Goal: Entertainment & Leisure: Consume media (video, audio)

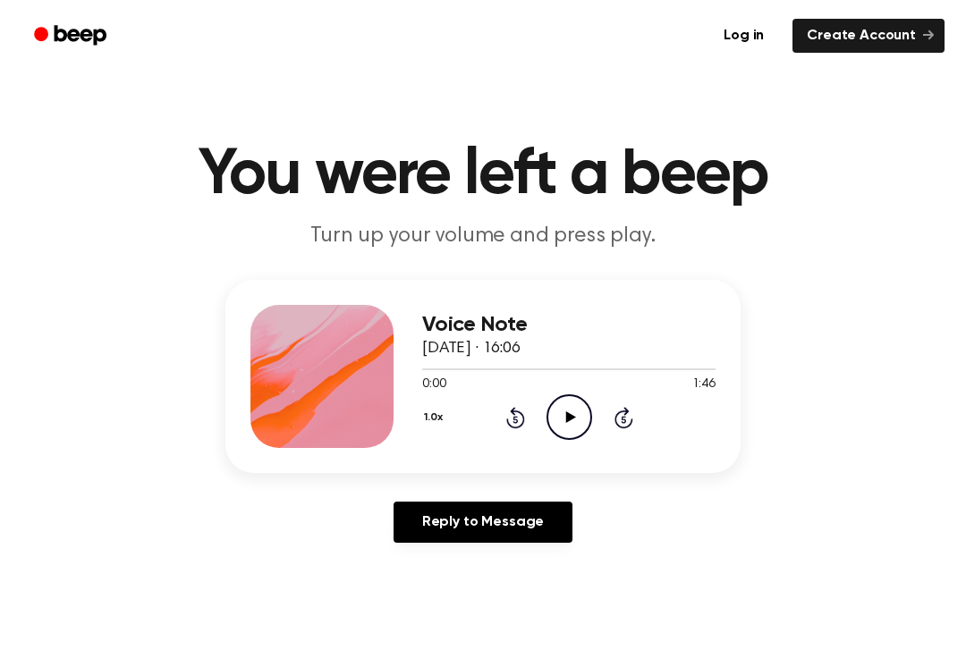
click at [589, 420] on icon "Play Audio" at bounding box center [570, 417] width 46 height 46
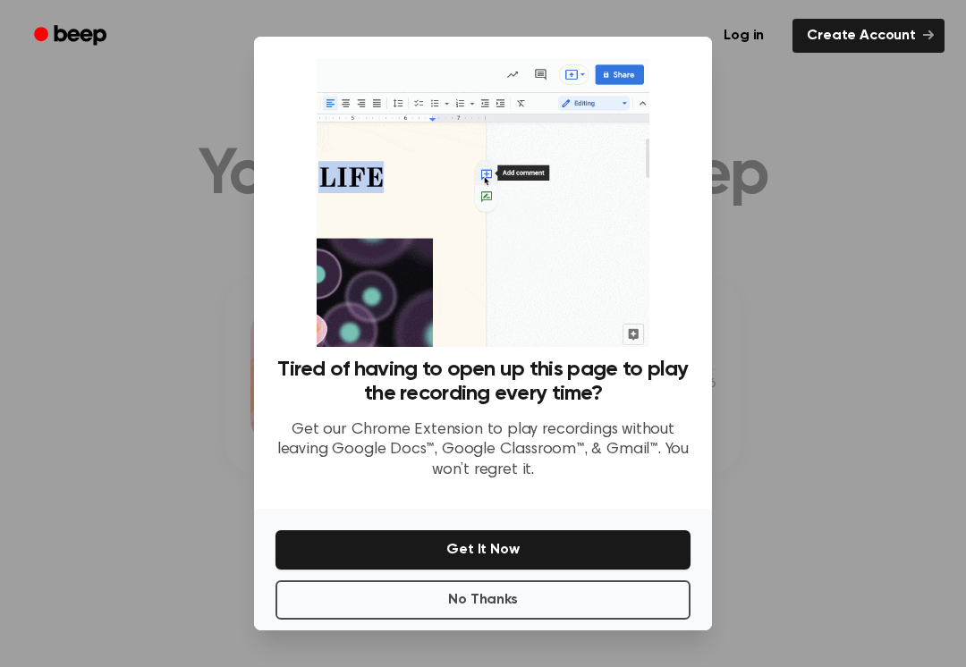
click at [342, 598] on button "No Thanks" at bounding box center [483, 600] width 415 height 39
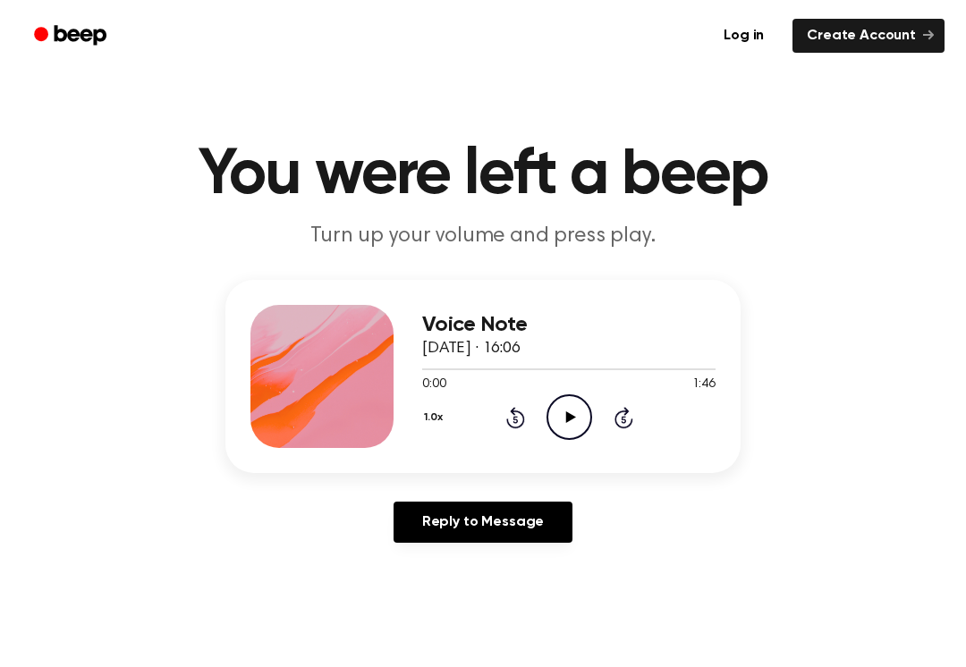
click at [561, 418] on icon "Play Audio" at bounding box center [570, 417] width 46 height 46
click at [513, 412] on icon at bounding box center [515, 417] width 19 height 21
click at [565, 423] on icon at bounding box center [569, 417] width 8 height 12
click at [562, 421] on icon "Play Audio" at bounding box center [570, 417] width 46 height 46
click at [567, 411] on icon "Pause Audio" at bounding box center [570, 417] width 46 height 46
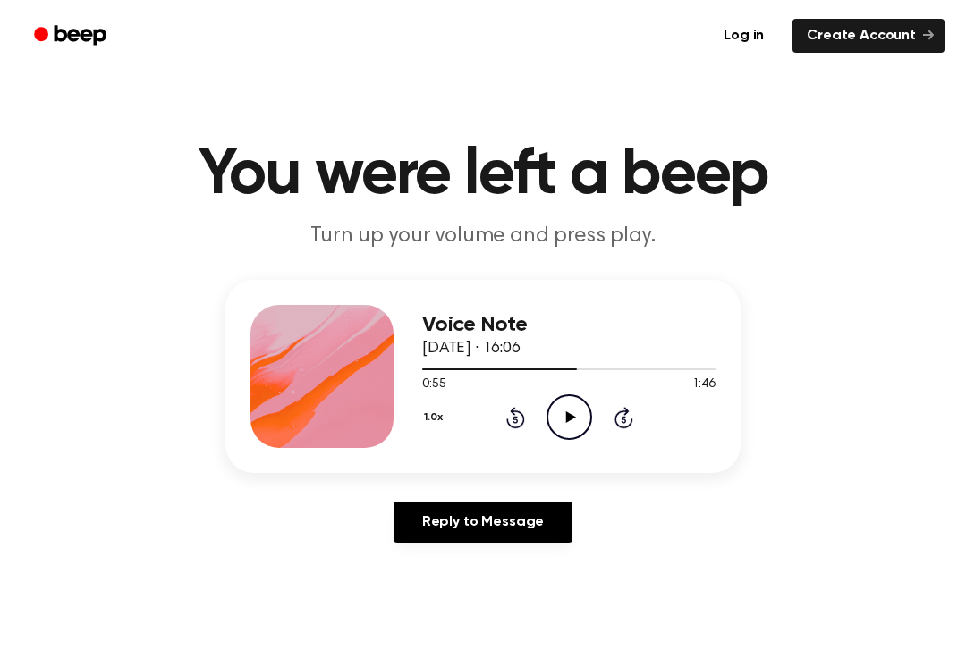
click at [564, 418] on icon "Play Audio" at bounding box center [570, 417] width 46 height 46
click at [565, 423] on icon at bounding box center [569, 417] width 8 height 12
click at [509, 412] on icon "Rewind 5 seconds" at bounding box center [515, 417] width 20 height 23
click at [569, 426] on icon "Play Audio" at bounding box center [570, 417] width 46 height 46
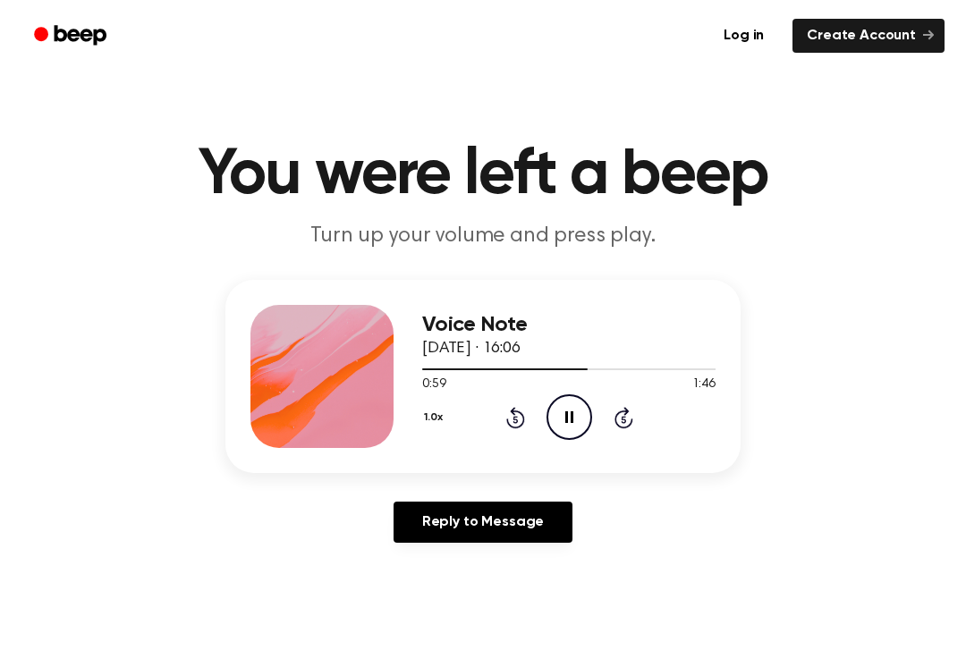
click at [553, 421] on icon "Pause Audio" at bounding box center [570, 417] width 46 height 46
click at [575, 405] on icon "Play Audio" at bounding box center [570, 417] width 46 height 46
click at [513, 421] on icon "Rewind 5 seconds" at bounding box center [515, 417] width 20 height 23
click at [580, 420] on icon "Pause Audio" at bounding box center [570, 417] width 46 height 46
click at [568, 424] on icon "Play Audio" at bounding box center [570, 417] width 46 height 46
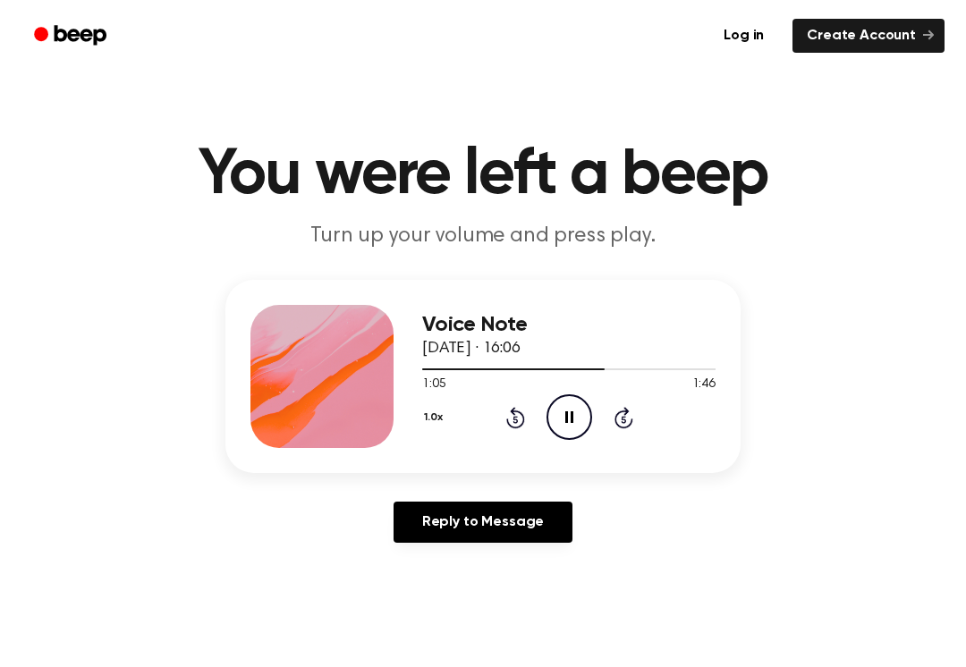
click at [562, 413] on icon "Pause Audio" at bounding box center [570, 417] width 46 height 46
click at [545, 404] on div "1.0x Rewind 5 seconds Play Audio Skip 5 seconds" at bounding box center [568, 417] width 293 height 46
click at [576, 418] on icon "Play Audio" at bounding box center [570, 417] width 46 height 46
click at [566, 406] on icon "Pause Audio" at bounding box center [570, 417] width 46 height 46
click at [571, 428] on icon "Play Audio" at bounding box center [570, 417] width 46 height 46
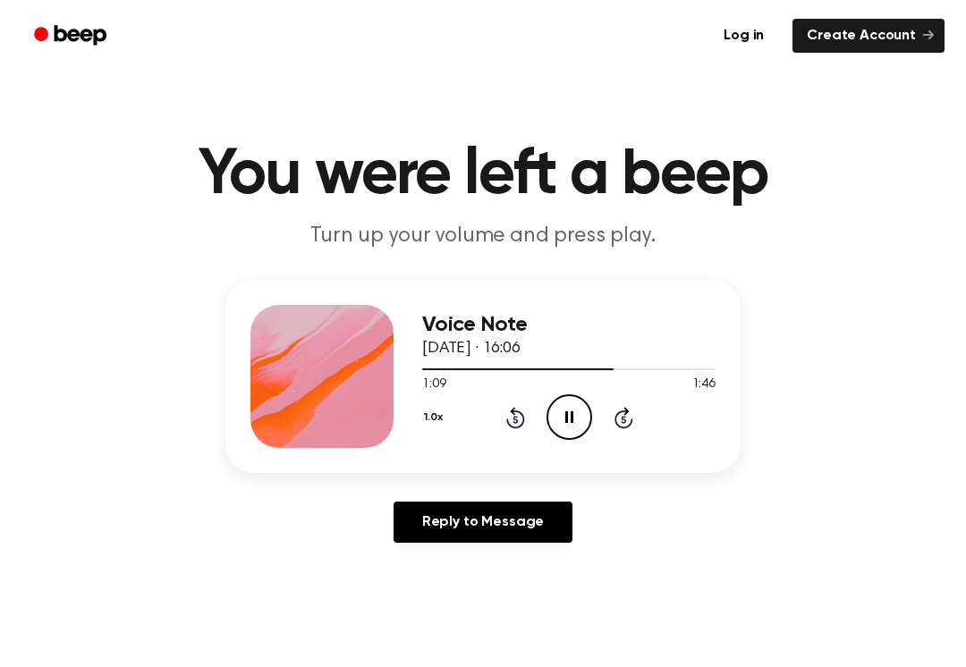
click at [516, 414] on icon "Rewind 5 seconds" at bounding box center [515, 417] width 20 height 23
click at [578, 410] on icon "Pause Audio" at bounding box center [570, 417] width 46 height 46
click at [518, 420] on icon "Rewind 5 seconds" at bounding box center [515, 417] width 20 height 23
click at [578, 421] on icon "Play Audio" at bounding box center [570, 417] width 46 height 46
click at [568, 416] on icon "Pause Audio" at bounding box center [570, 417] width 46 height 46
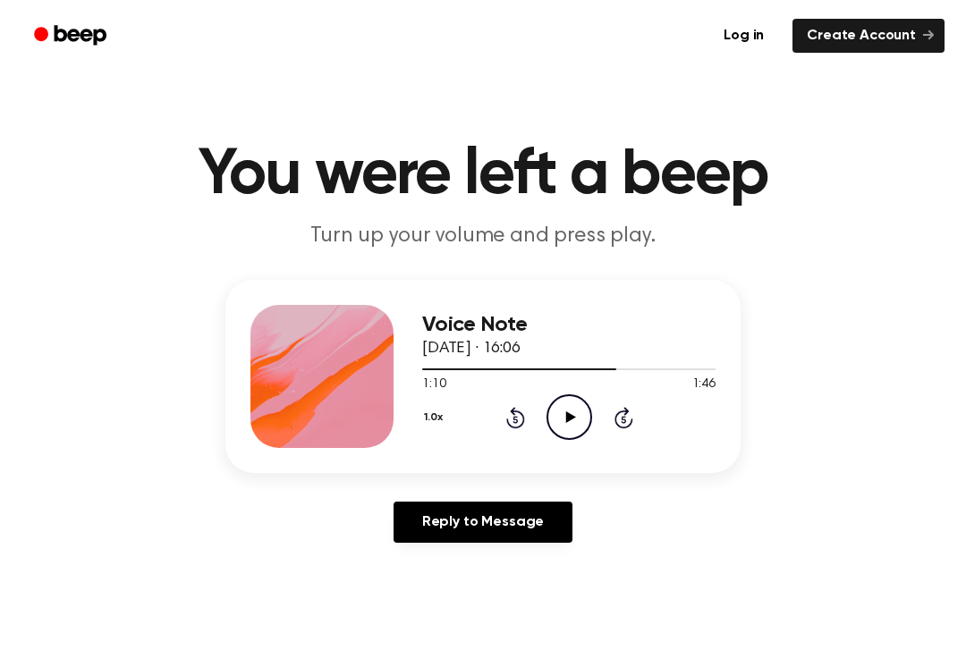
click at [500, 414] on div "1.0x Rewind 5 seconds Play Audio Skip 5 seconds" at bounding box center [568, 417] width 293 height 46
click at [508, 416] on icon "Rewind 5 seconds" at bounding box center [515, 417] width 20 height 23
click at [561, 415] on icon "Play Audio" at bounding box center [570, 417] width 46 height 46
click at [547, 419] on icon "Pause Audio" at bounding box center [570, 417] width 46 height 46
click at [574, 417] on icon at bounding box center [570, 417] width 10 height 12
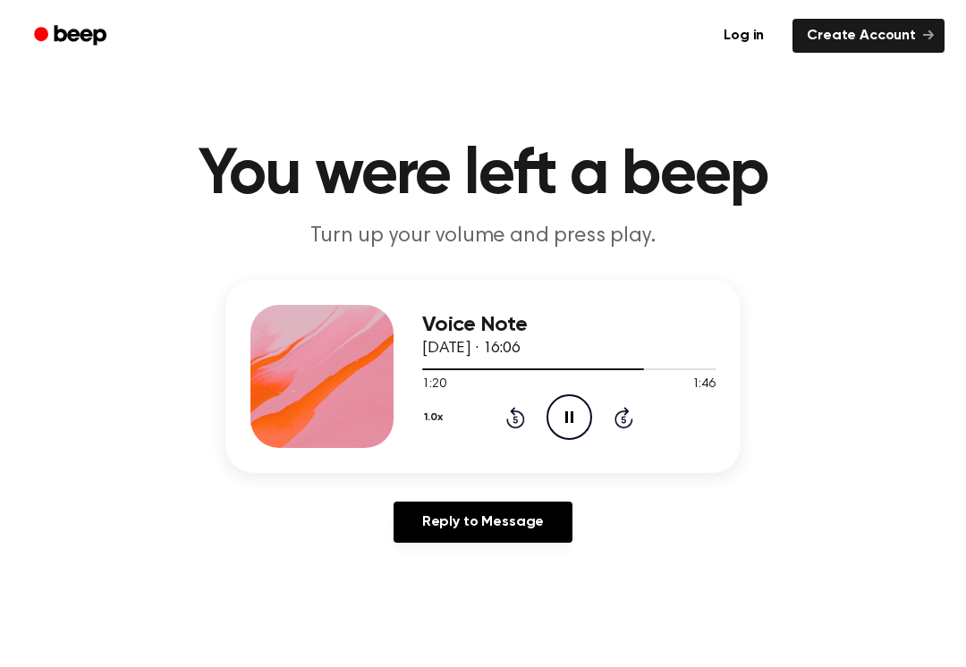
click at [568, 419] on icon "Pause Audio" at bounding box center [570, 417] width 46 height 46
click at [516, 420] on icon "Rewind 5 seconds" at bounding box center [515, 417] width 20 height 23
click at [575, 426] on icon "Play Audio" at bounding box center [570, 417] width 46 height 46
click at [572, 427] on icon "Pause Audio" at bounding box center [570, 417] width 46 height 46
click at [524, 413] on icon "Rewind 5 seconds" at bounding box center [515, 417] width 20 height 23
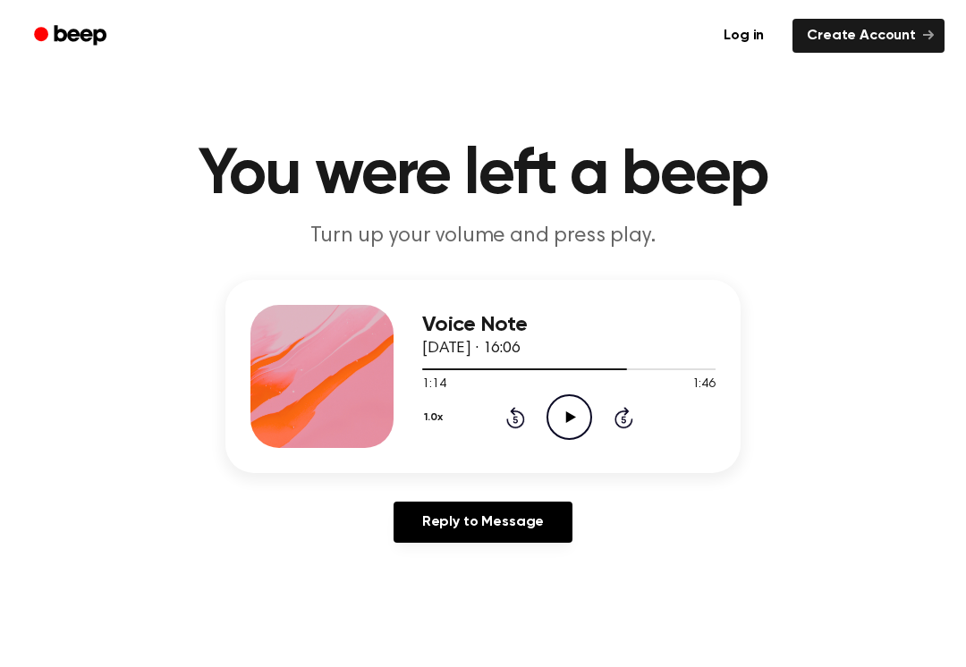
click at [577, 416] on icon "Play Audio" at bounding box center [570, 417] width 46 height 46
click at [575, 417] on icon "Pause Audio" at bounding box center [570, 417] width 46 height 46
click at [581, 417] on icon "Play Audio" at bounding box center [570, 417] width 46 height 46
click at [556, 420] on icon "Pause Audio" at bounding box center [570, 417] width 46 height 46
click at [519, 420] on icon "Rewind 5 seconds" at bounding box center [515, 417] width 20 height 23
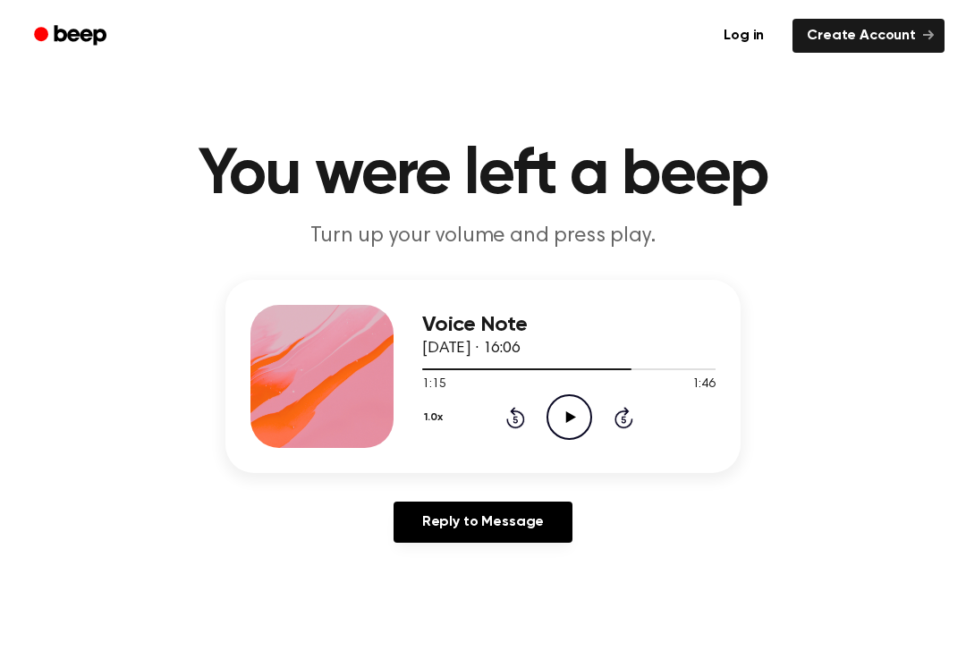
click at [571, 424] on icon "Play Audio" at bounding box center [570, 417] width 46 height 46
click at [568, 427] on icon "Pause Audio" at bounding box center [570, 417] width 46 height 46
click at [580, 419] on icon "Play Audio" at bounding box center [570, 417] width 46 height 46
click at [562, 426] on icon "Pause Audio" at bounding box center [570, 417] width 46 height 46
click at [519, 419] on icon "Rewind 5 seconds" at bounding box center [515, 417] width 20 height 23
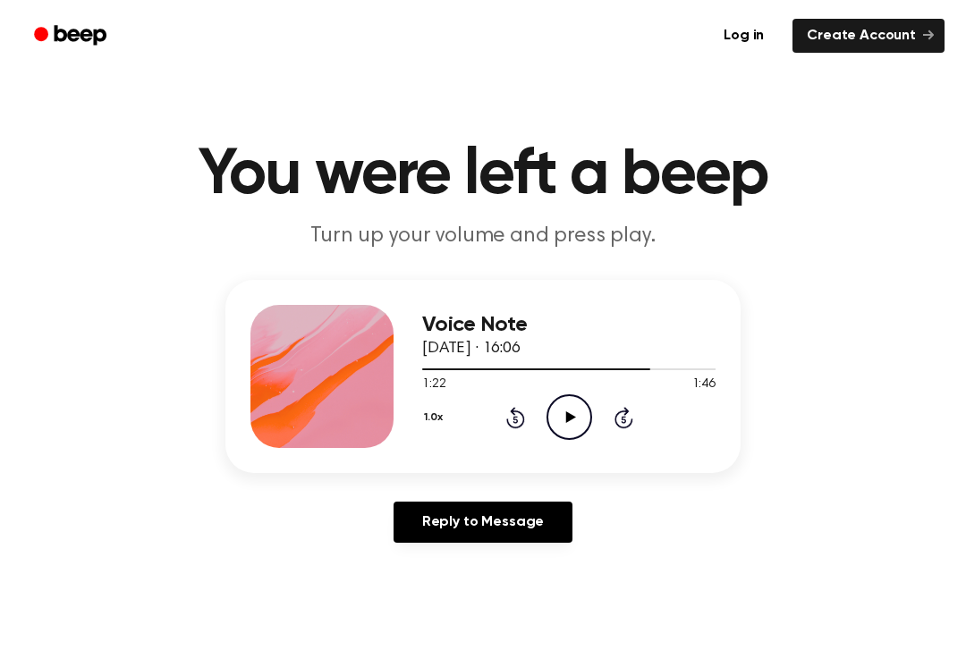
click at [569, 417] on icon at bounding box center [570, 417] width 10 height 12
click at [575, 409] on icon "Pause Audio" at bounding box center [570, 417] width 46 height 46
click at [567, 436] on icon "Play Audio" at bounding box center [570, 417] width 46 height 46
click at [522, 419] on icon at bounding box center [515, 417] width 19 height 21
click at [570, 411] on icon "Pause Audio" at bounding box center [570, 417] width 46 height 46
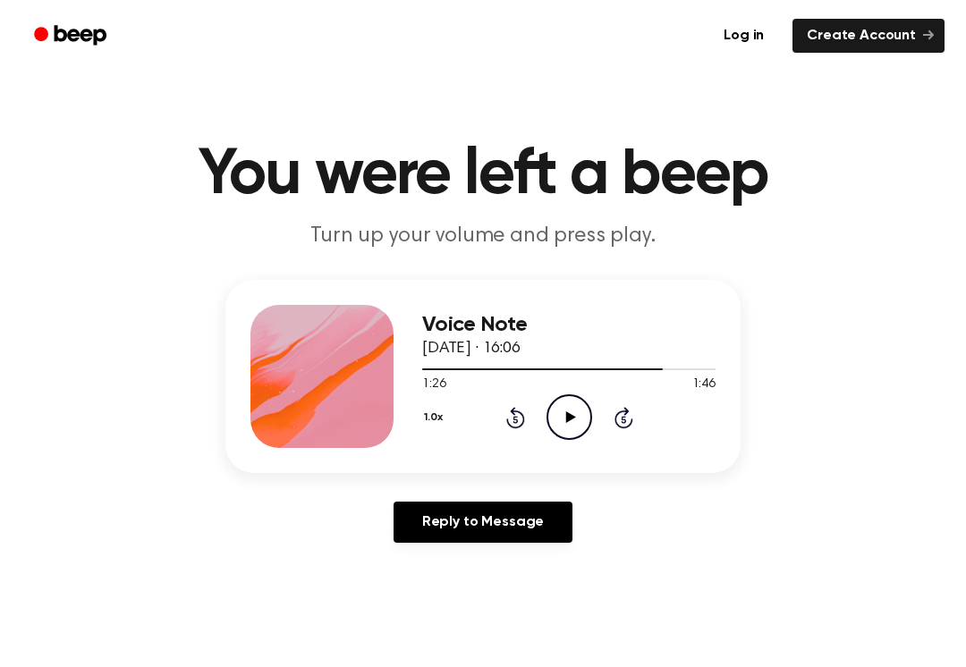
click at [598, 437] on div "1.0x Rewind 5 seconds Play Audio Skip 5 seconds" at bounding box center [568, 417] width 293 height 46
click at [568, 417] on icon at bounding box center [570, 417] width 10 height 12
click at [519, 423] on icon "Rewind 5 seconds" at bounding box center [515, 417] width 20 height 23
click at [574, 418] on icon "Pause Audio" at bounding box center [570, 417] width 46 height 46
click at [564, 420] on icon "Play Audio" at bounding box center [570, 417] width 46 height 46
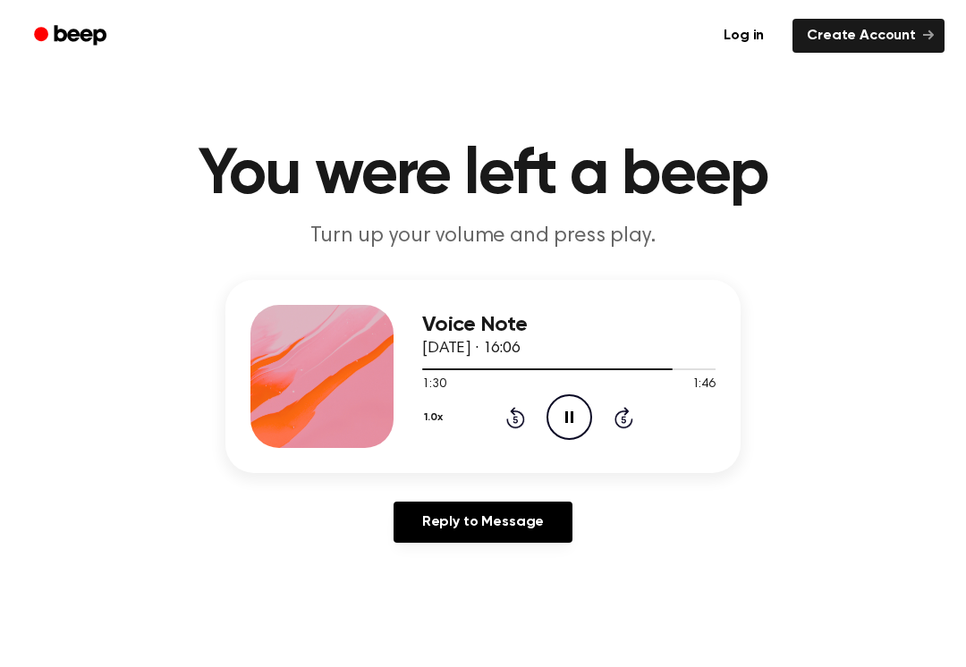
click at [562, 433] on icon "Pause Audio" at bounding box center [570, 417] width 46 height 46
click at [517, 420] on icon at bounding box center [515, 419] width 4 height 7
click at [556, 410] on icon "Play Audio" at bounding box center [570, 417] width 46 height 46
click at [566, 417] on icon at bounding box center [569, 417] width 8 height 12
click at [560, 417] on icon "Play Audio" at bounding box center [570, 417] width 46 height 46
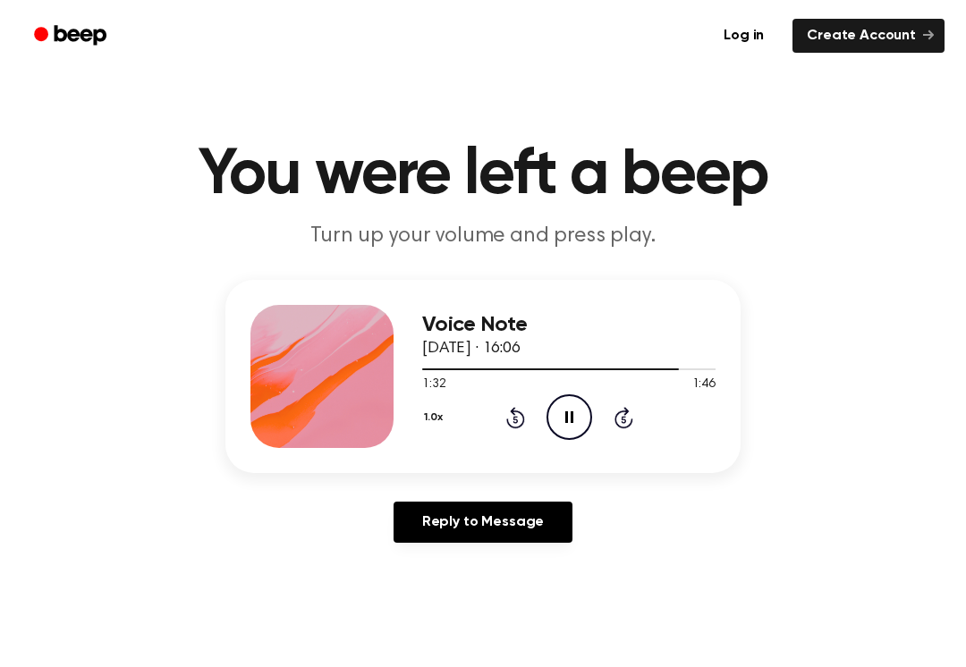
click at [523, 420] on icon at bounding box center [515, 417] width 19 height 21
click at [554, 417] on icon "Pause Audio" at bounding box center [570, 417] width 46 height 46
click at [561, 411] on icon "Play Audio" at bounding box center [570, 417] width 46 height 46
click at [512, 420] on icon "Rewind 5 seconds" at bounding box center [515, 417] width 20 height 23
click at [514, 418] on icon at bounding box center [515, 419] width 4 height 7
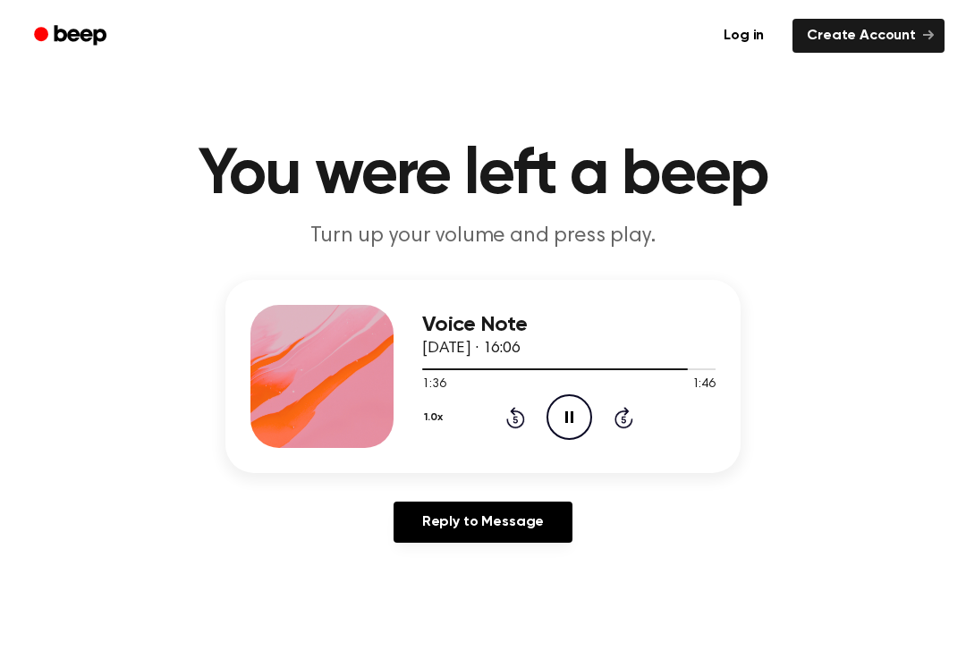
click at [558, 420] on icon "Pause Audio" at bounding box center [570, 417] width 46 height 46
click at [561, 428] on icon "Play Audio" at bounding box center [570, 417] width 46 height 46
click at [576, 411] on icon "Pause Audio" at bounding box center [570, 417] width 46 height 46
